Goal: Task Accomplishment & Management: Manage account settings

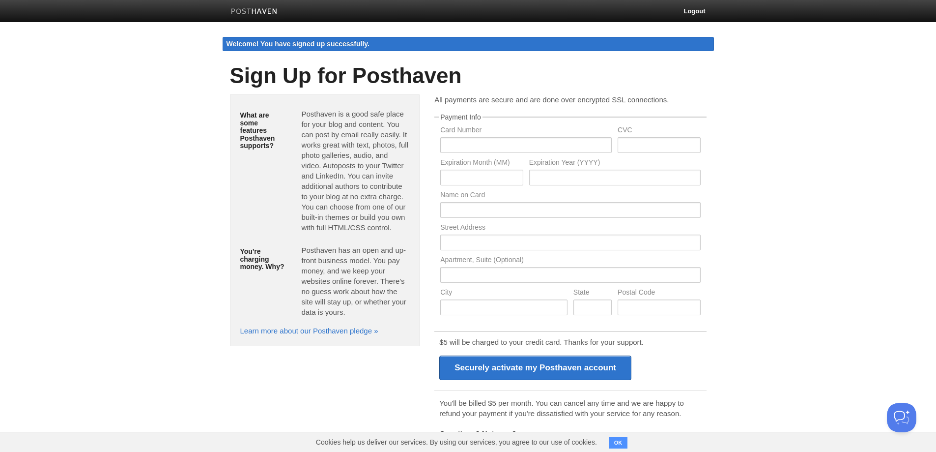
scroll to position [35, 0]
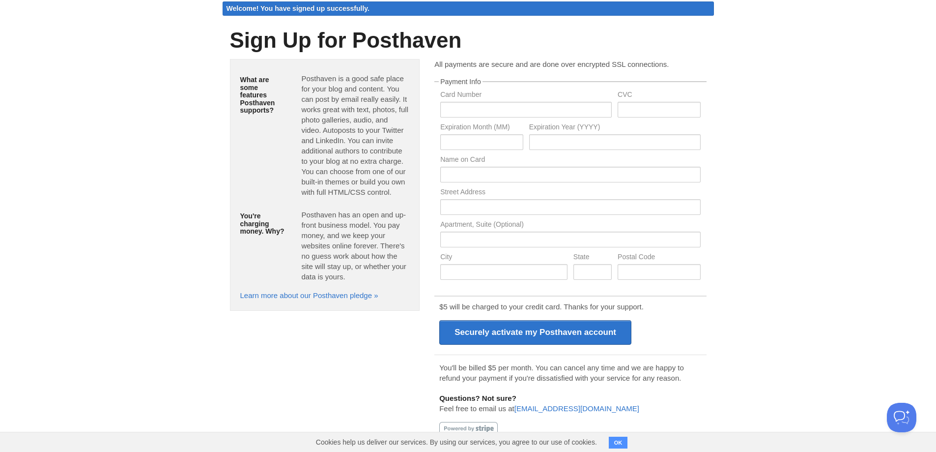
click at [624, 443] on button "OK" at bounding box center [618, 442] width 19 height 12
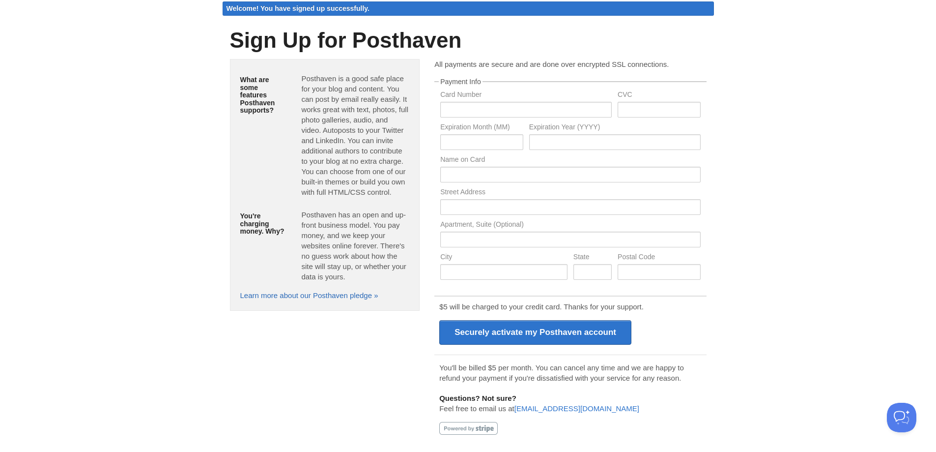
click at [327, 297] on link "Learn more about our Posthaven pledge »" at bounding box center [309, 295] width 138 height 8
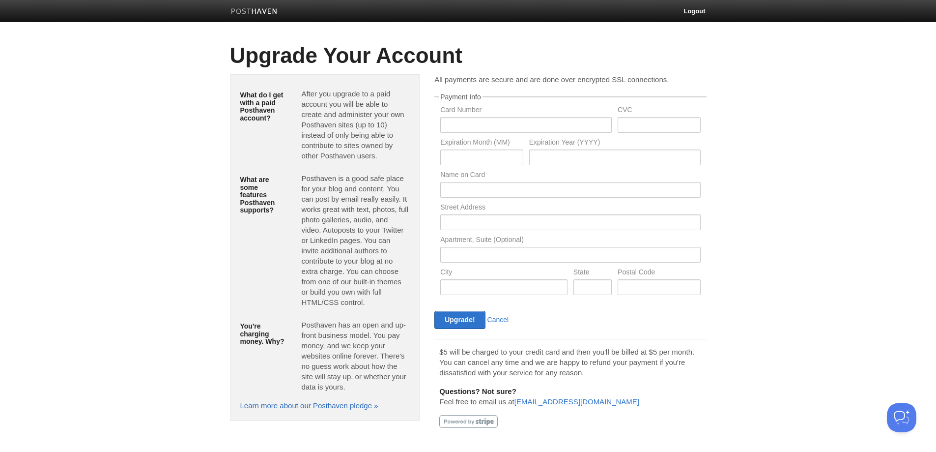
click at [341, 402] on link "Learn more about our Posthaven pledge »" at bounding box center [309, 405] width 138 height 8
click at [699, 7] on link "Logout" at bounding box center [694, 11] width 36 height 22
